Goal: Navigation & Orientation: Find specific page/section

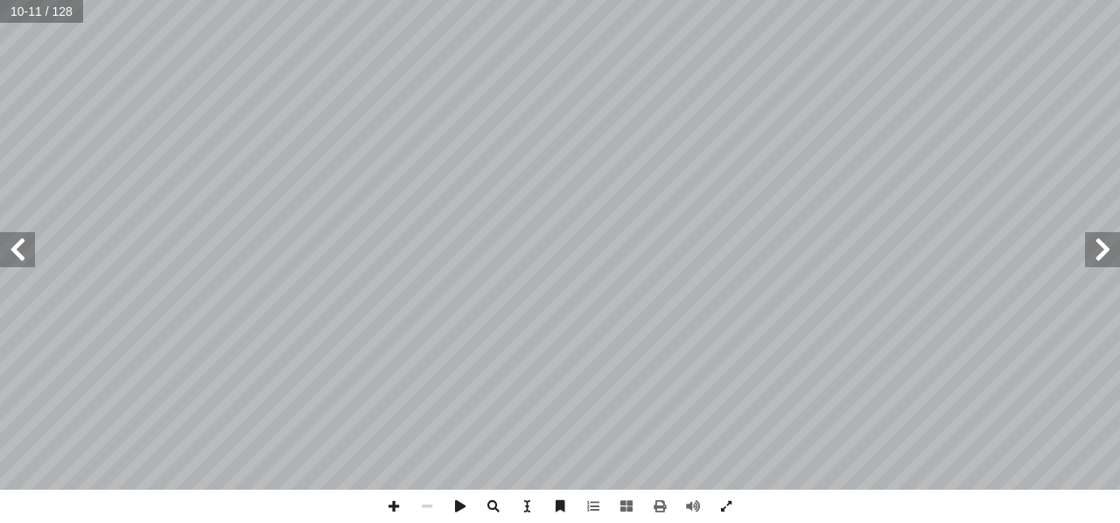
click at [15, 254] on span at bounding box center [17, 249] width 35 height 35
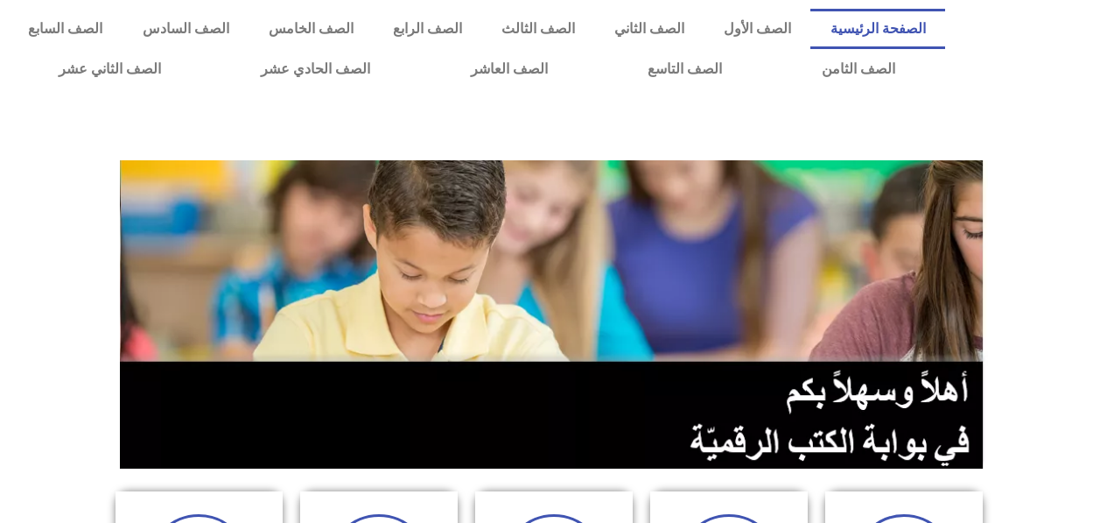
scroll to position [499, 0]
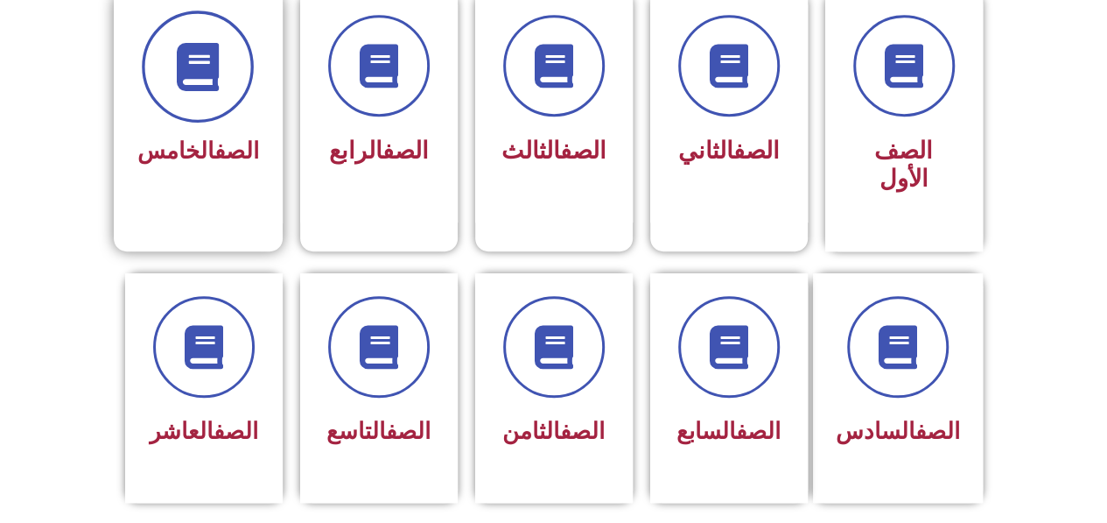
click at [186, 102] on span at bounding box center [198, 67] width 112 height 112
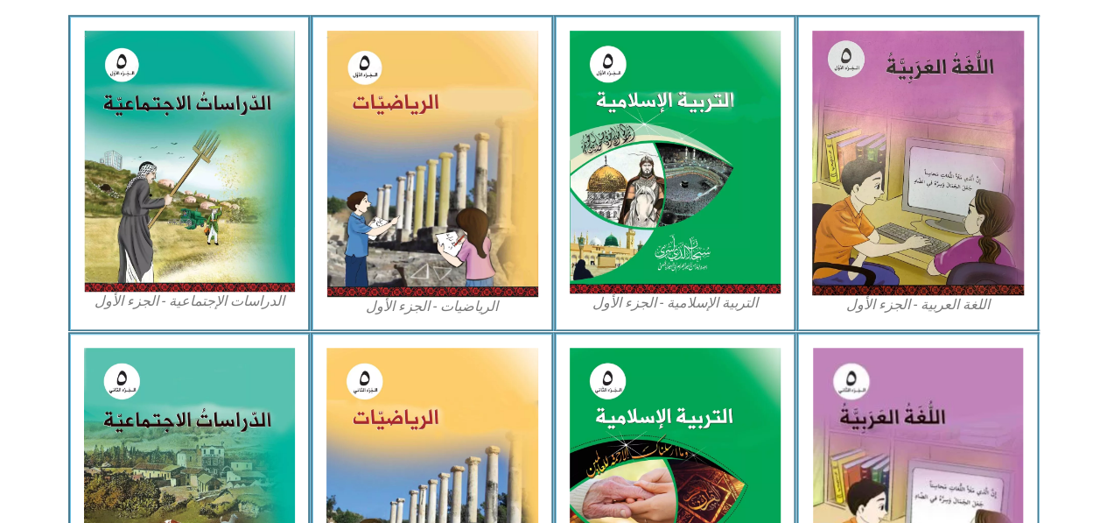
scroll to position [535, 0]
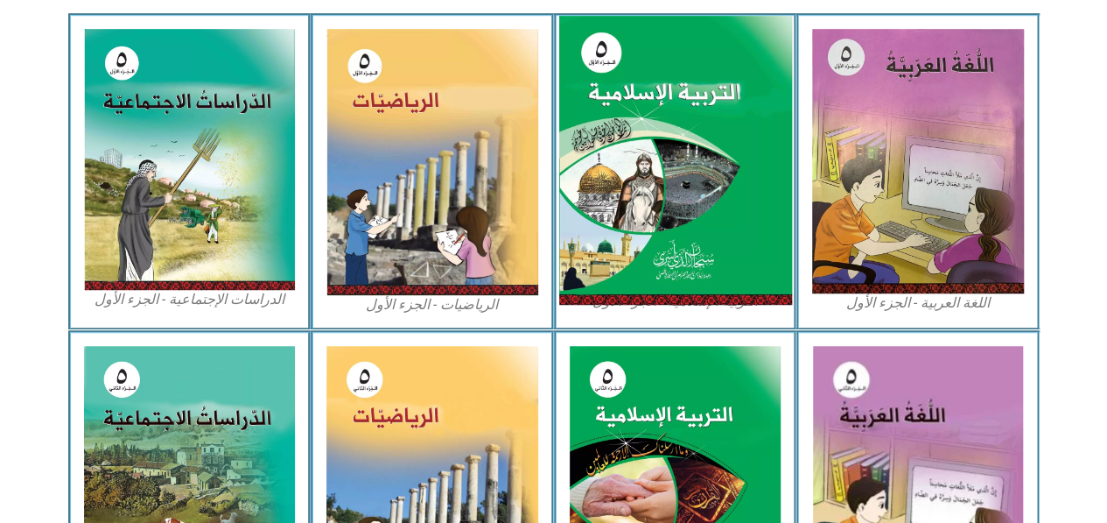
click at [697, 229] on img at bounding box center [674, 161] width 233 height 290
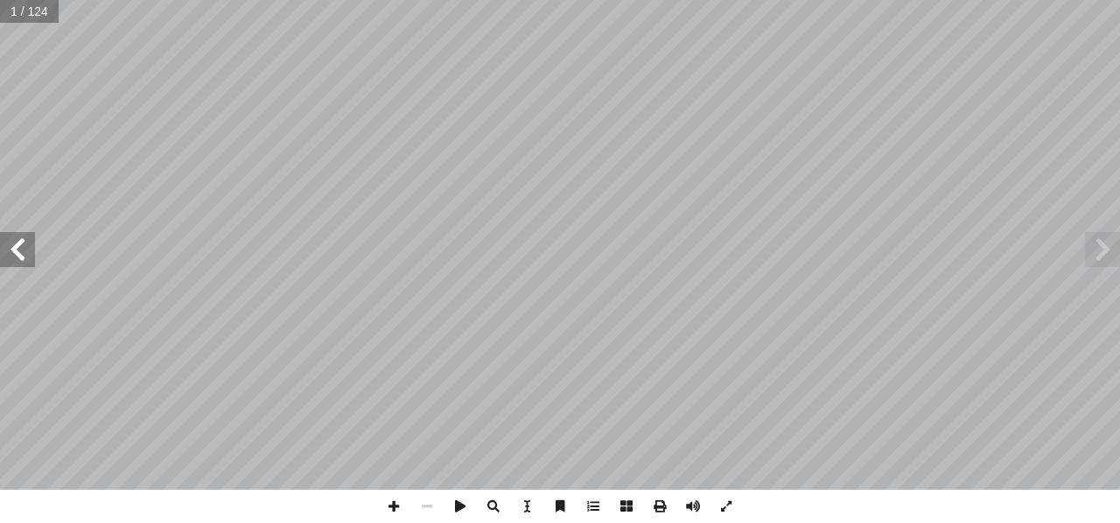
click at [19, 257] on span at bounding box center [17, 249] width 35 height 35
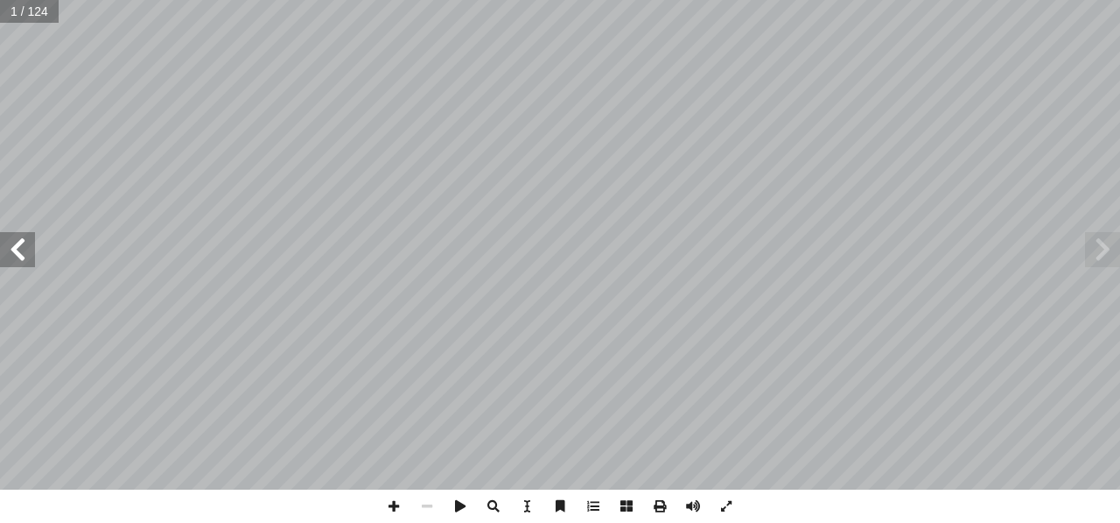
click at [19, 257] on span at bounding box center [17, 249] width 35 height 35
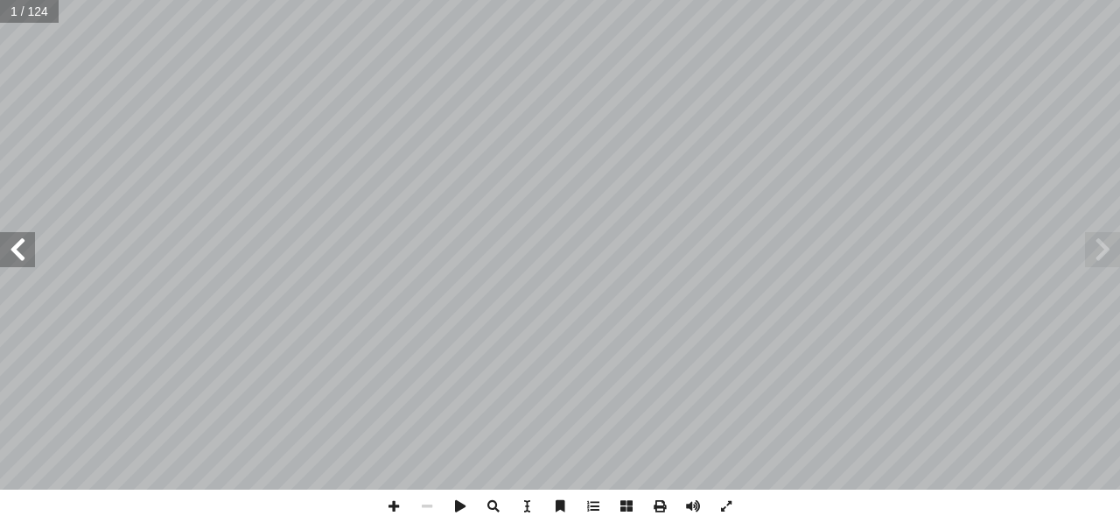
click at [19, 257] on span at bounding box center [17, 249] width 35 height 35
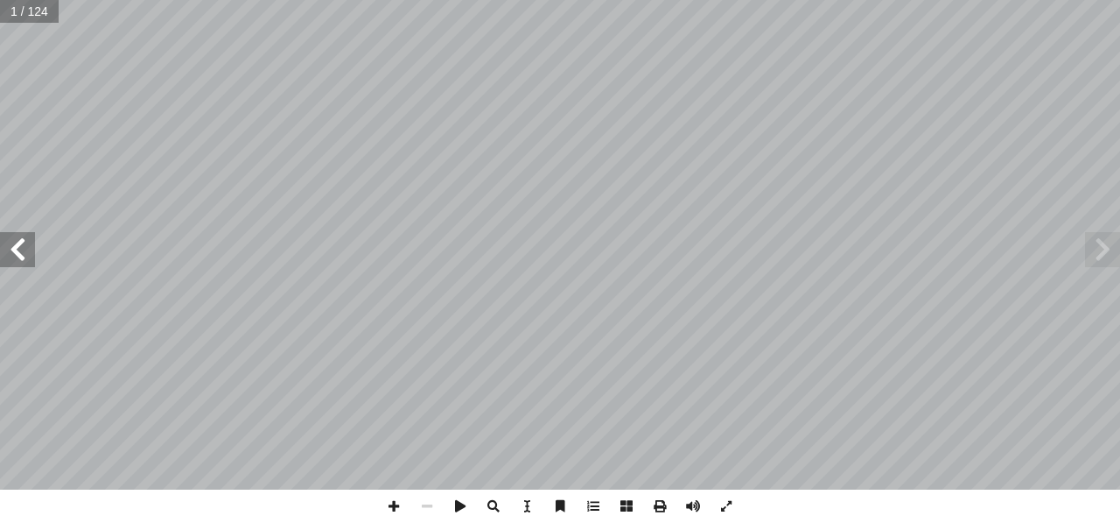
click at [19, 257] on span at bounding box center [17, 249] width 35 height 35
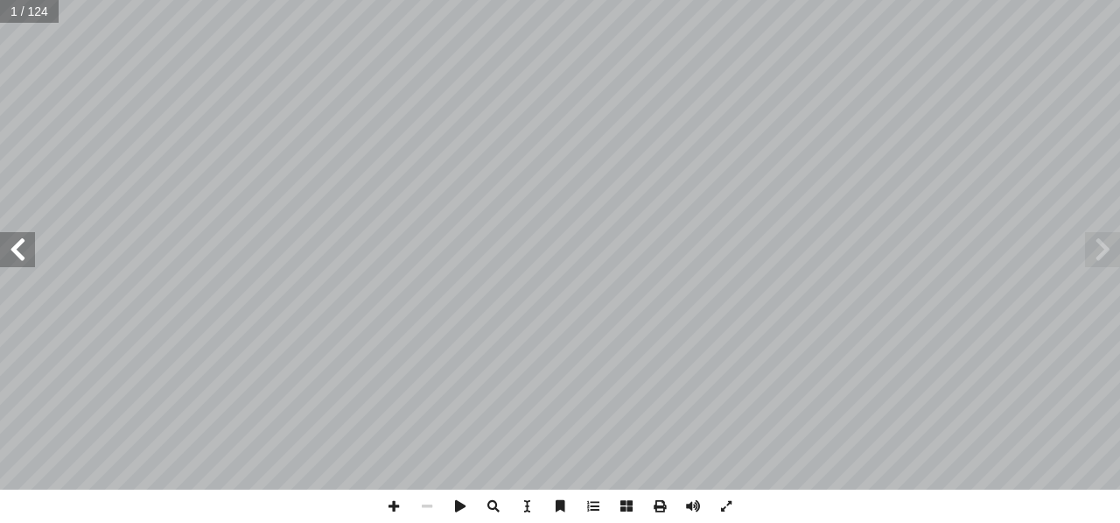
click at [19, 257] on span at bounding box center [17, 249] width 35 height 35
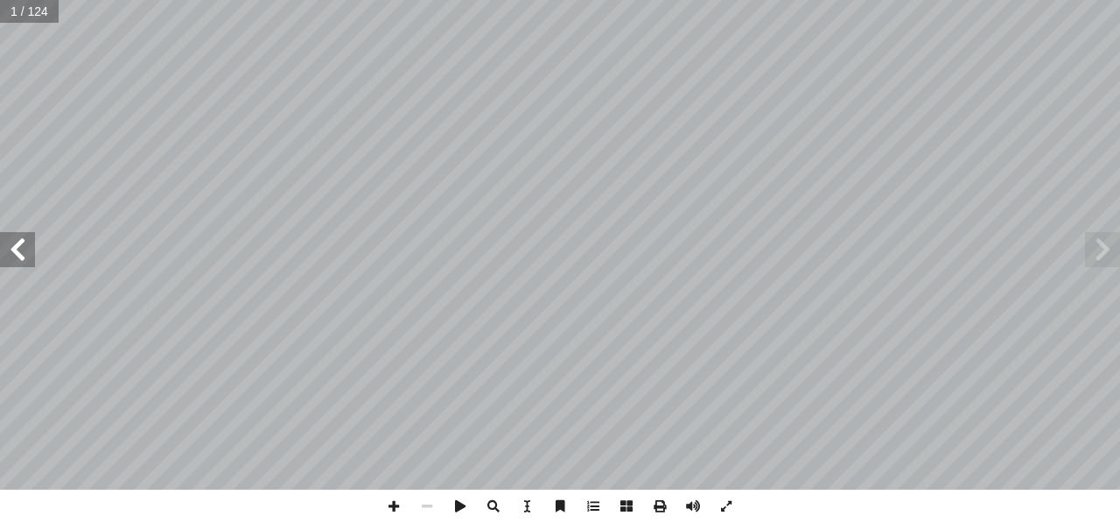
click at [19, 257] on span at bounding box center [17, 249] width 35 height 35
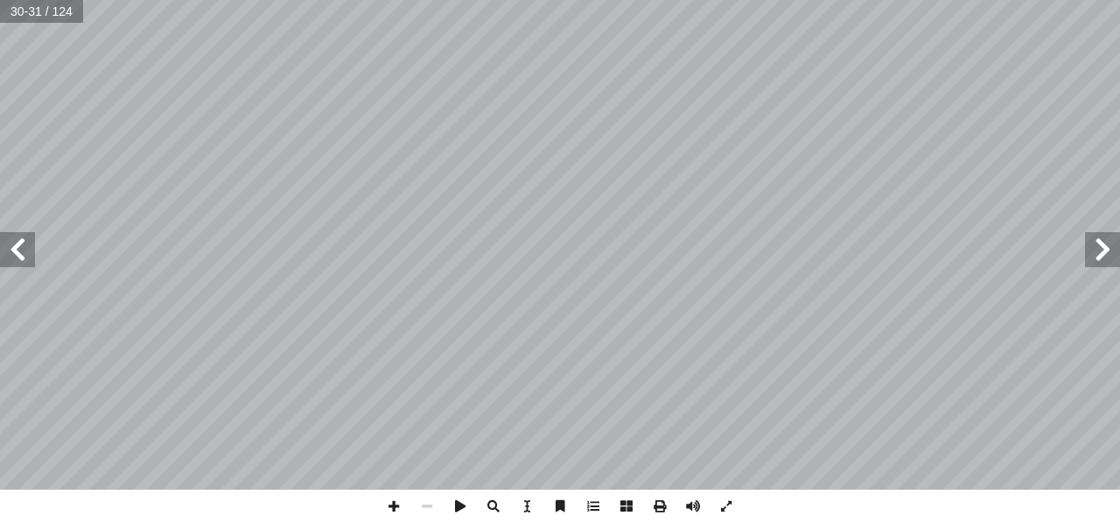
click at [19, 257] on span at bounding box center [17, 249] width 35 height 35
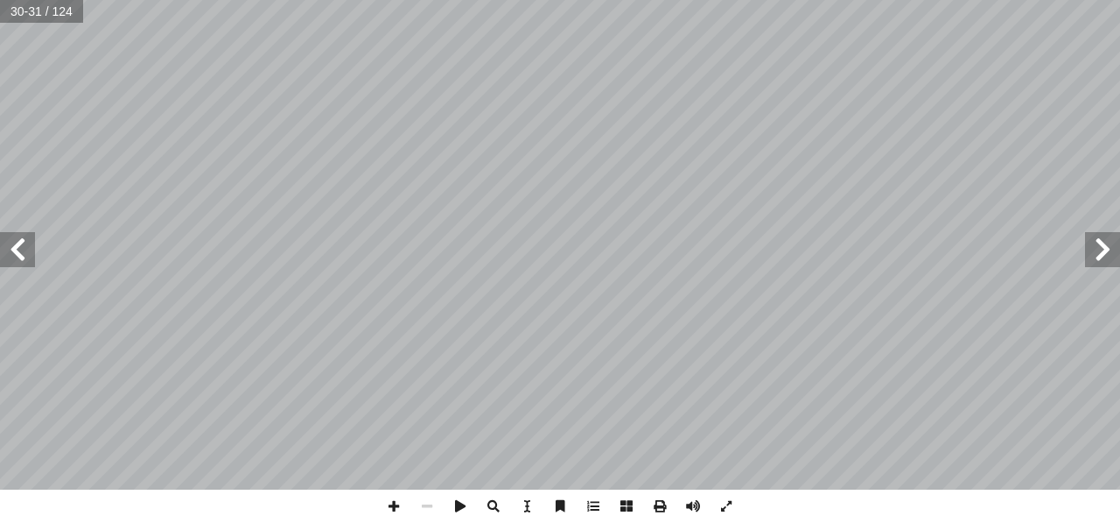
click at [19, 257] on span at bounding box center [17, 249] width 35 height 35
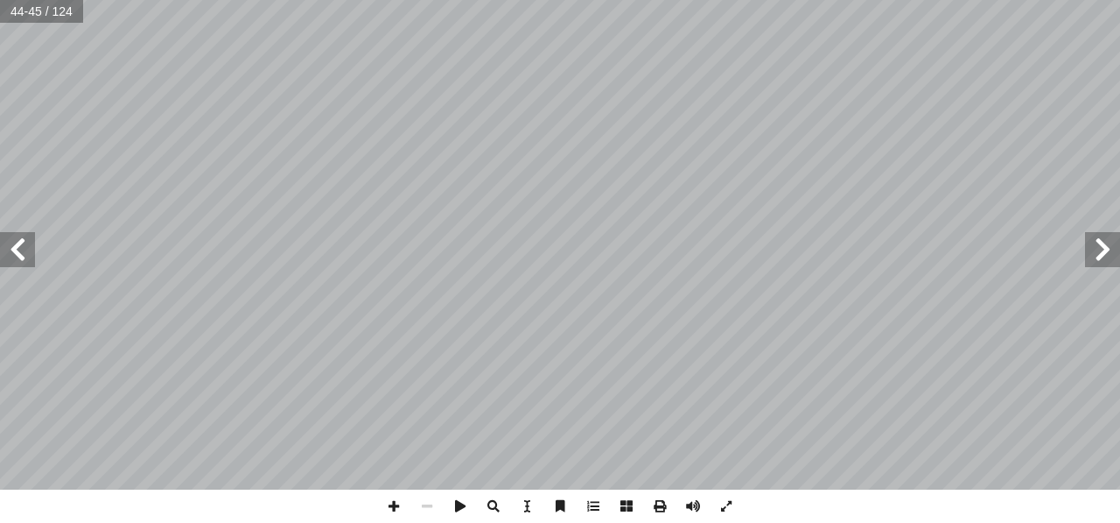
click at [1106, 256] on span at bounding box center [1102, 249] width 35 height 35
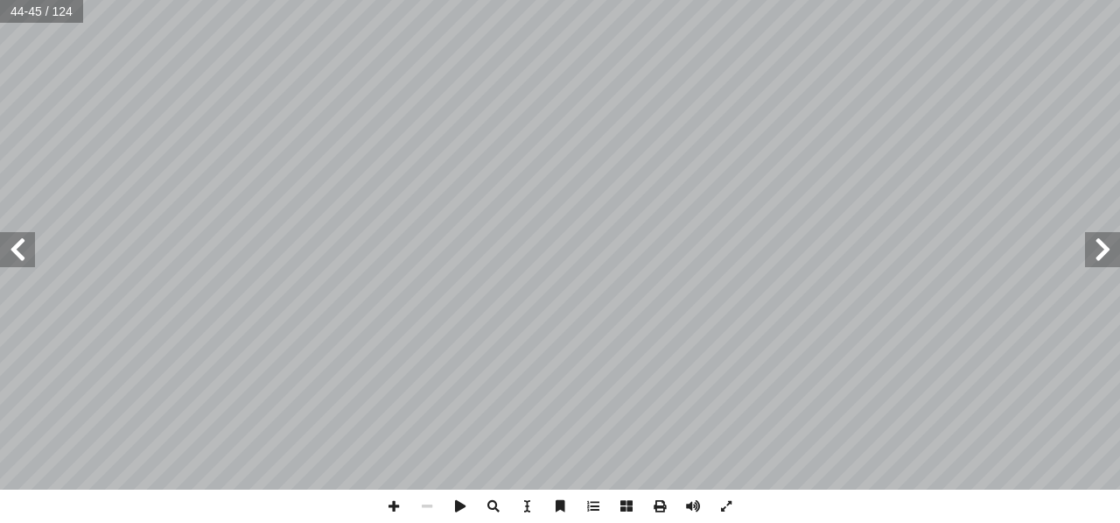
click at [1106, 256] on span at bounding box center [1102, 249] width 35 height 35
click at [18, 256] on span at bounding box center [17, 249] width 35 height 35
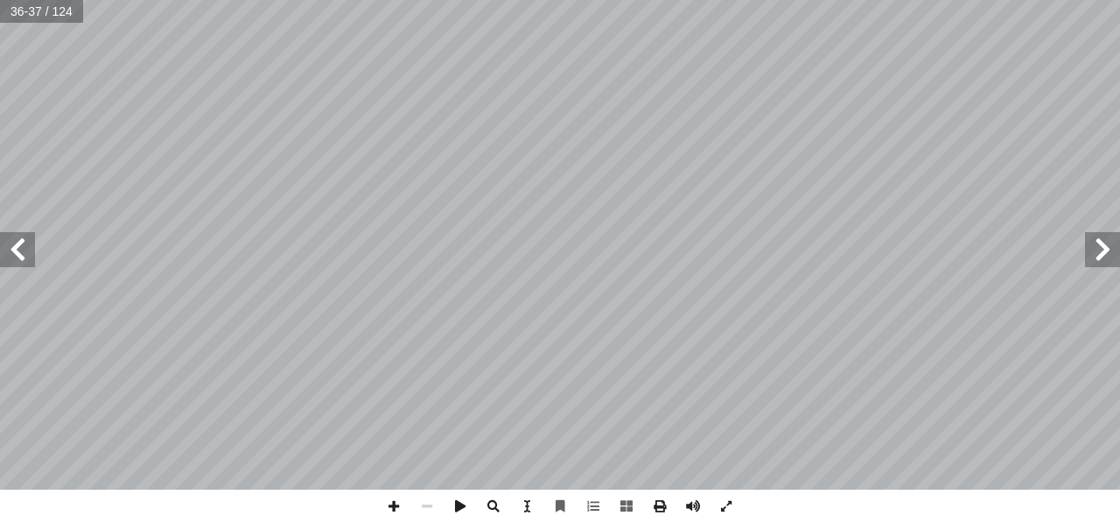
click at [1112, 251] on span at bounding box center [1102, 249] width 35 height 35
click at [17, 248] on span at bounding box center [17, 249] width 35 height 35
click at [27, 256] on span at bounding box center [17, 249] width 35 height 35
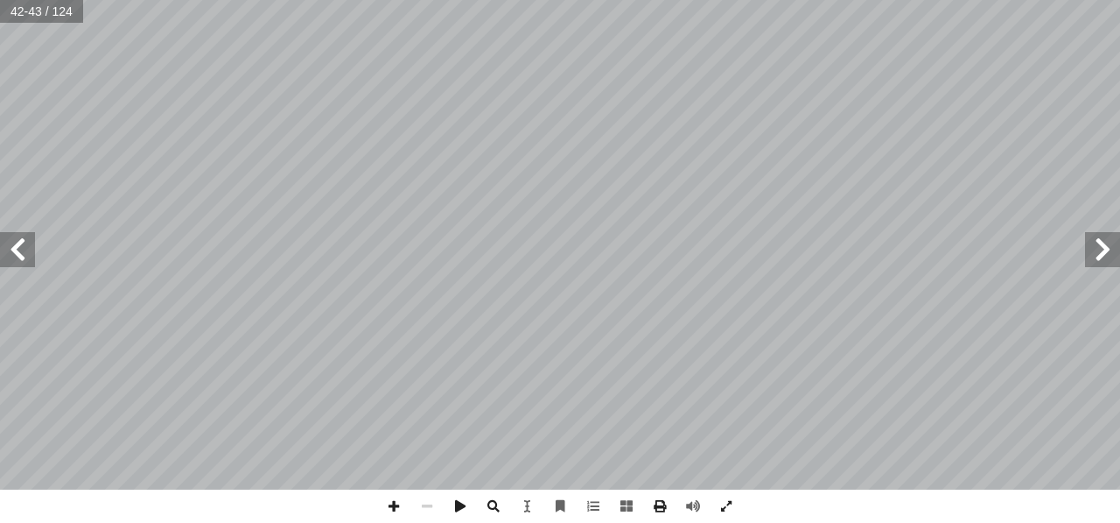
click at [27, 256] on span at bounding box center [17, 249] width 35 height 35
